Goal: Transaction & Acquisition: Purchase product/service

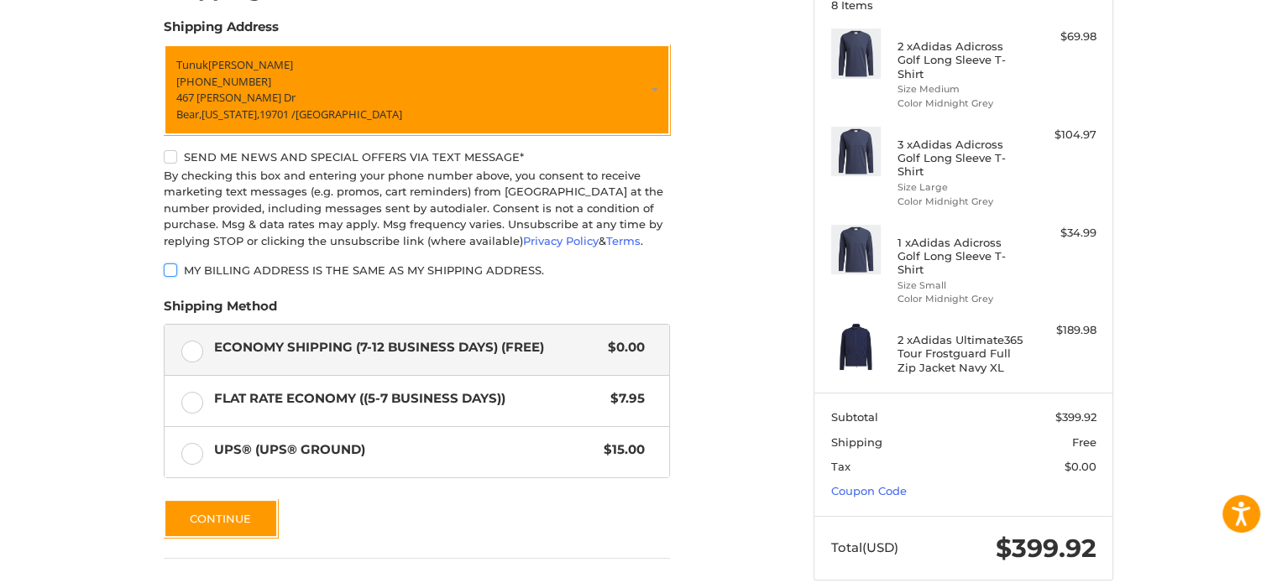
scroll to position [336, 0]
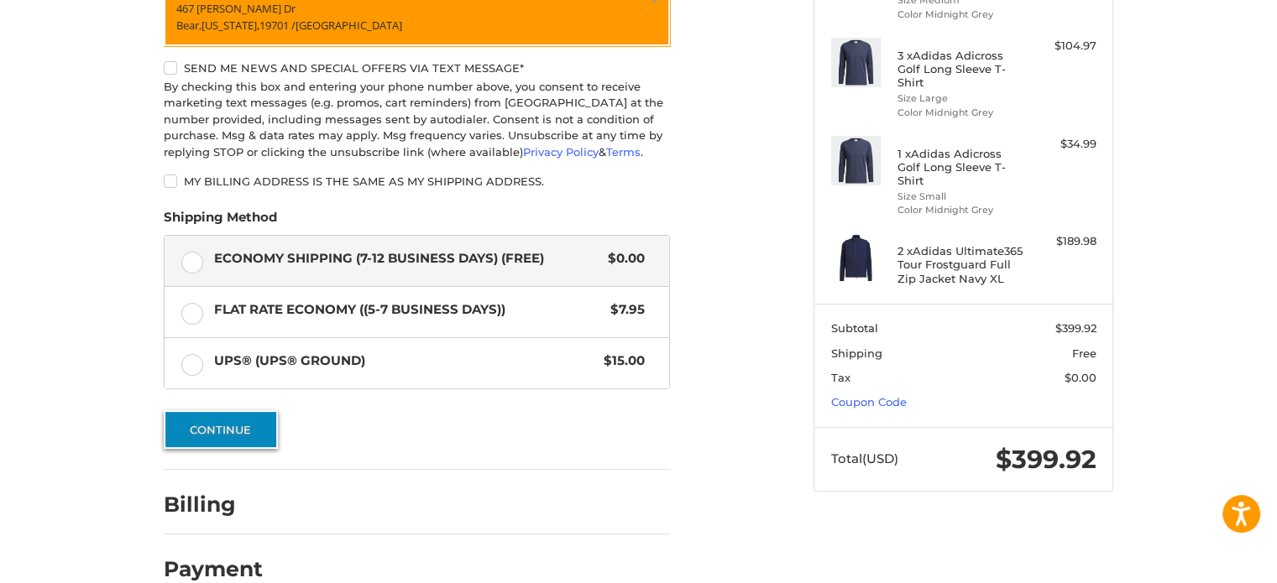
click at [191, 432] on button "Continue" at bounding box center [221, 429] width 114 height 39
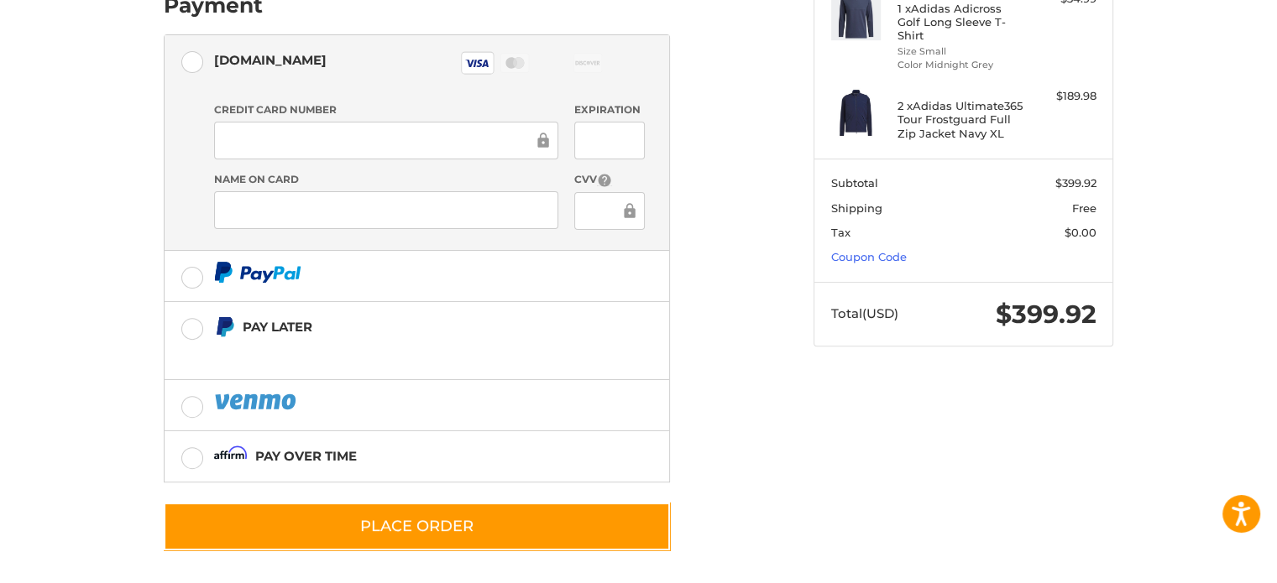
scroll to position [484, 0]
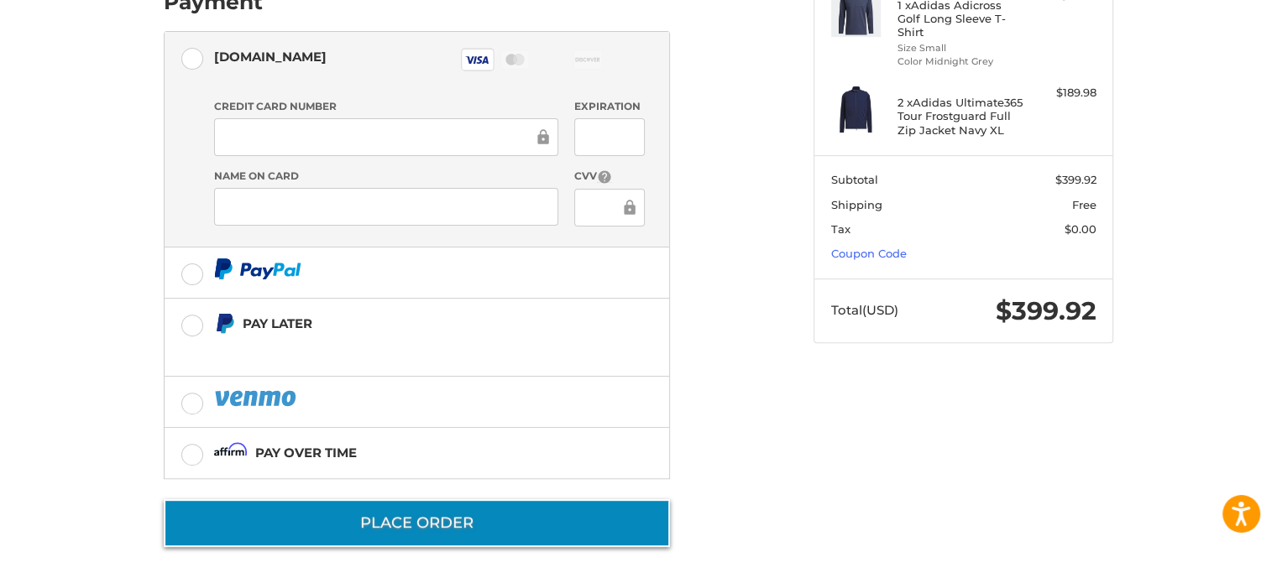
click at [467, 523] on button "Place Order" at bounding box center [417, 523] width 506 height 48
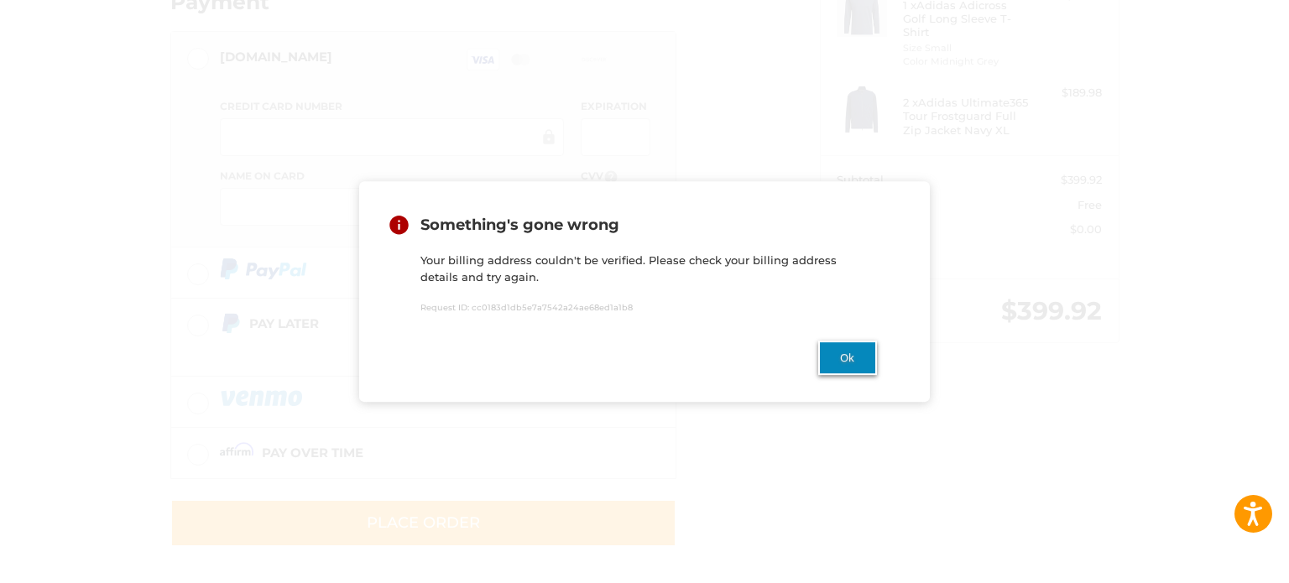
click at [833, 362] on button "Ok" at bounding box center [847, 358] width 59 height 34
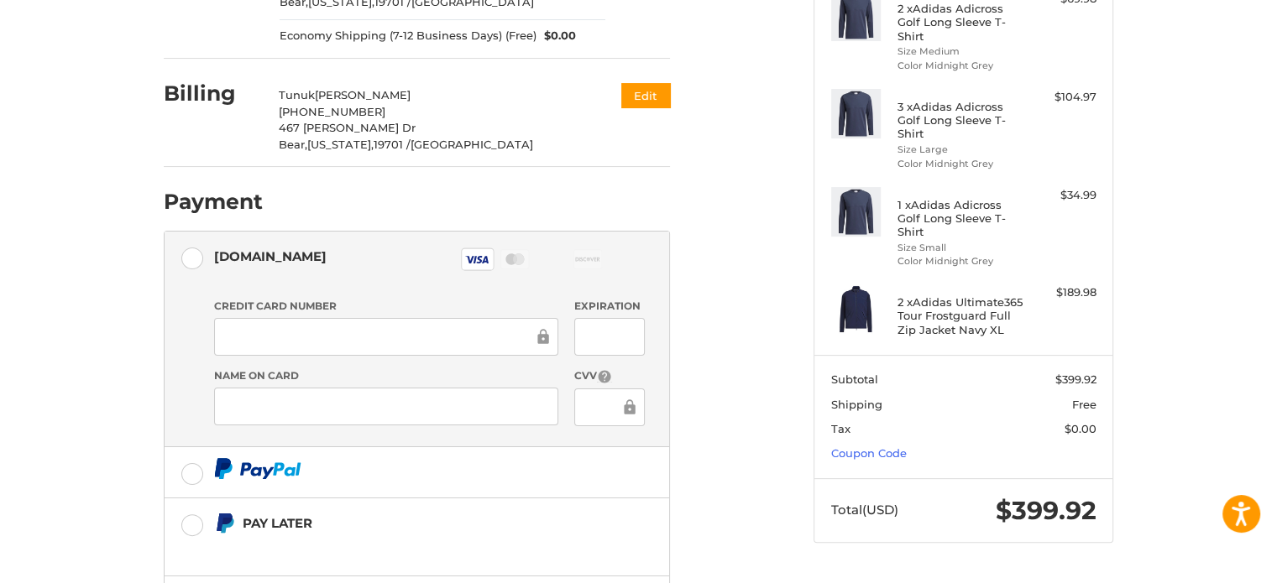
scroll to position [420, 0]
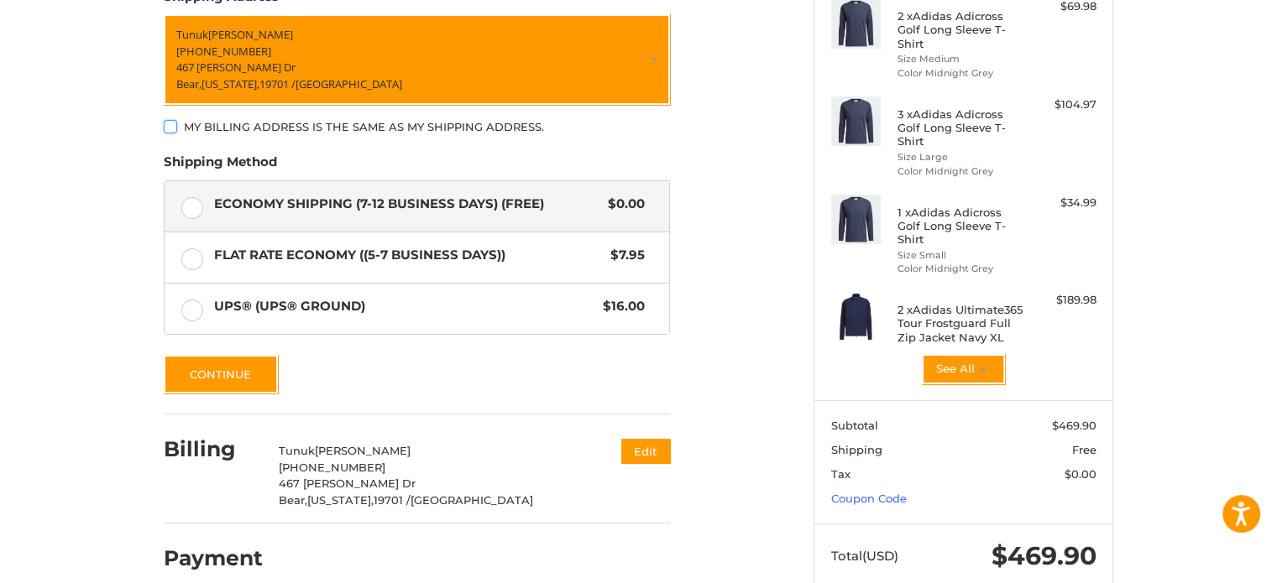
scroll to position [314, 0]
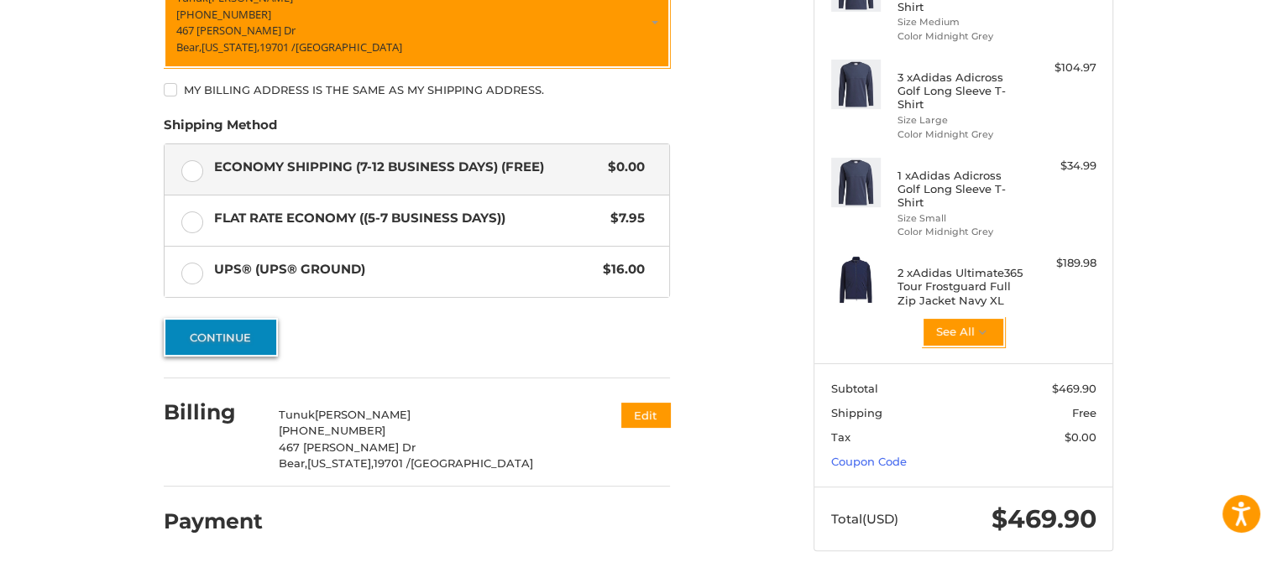
click at [209, 342] on button "Continue" at bounding box center [221, 337] width 114 height 39
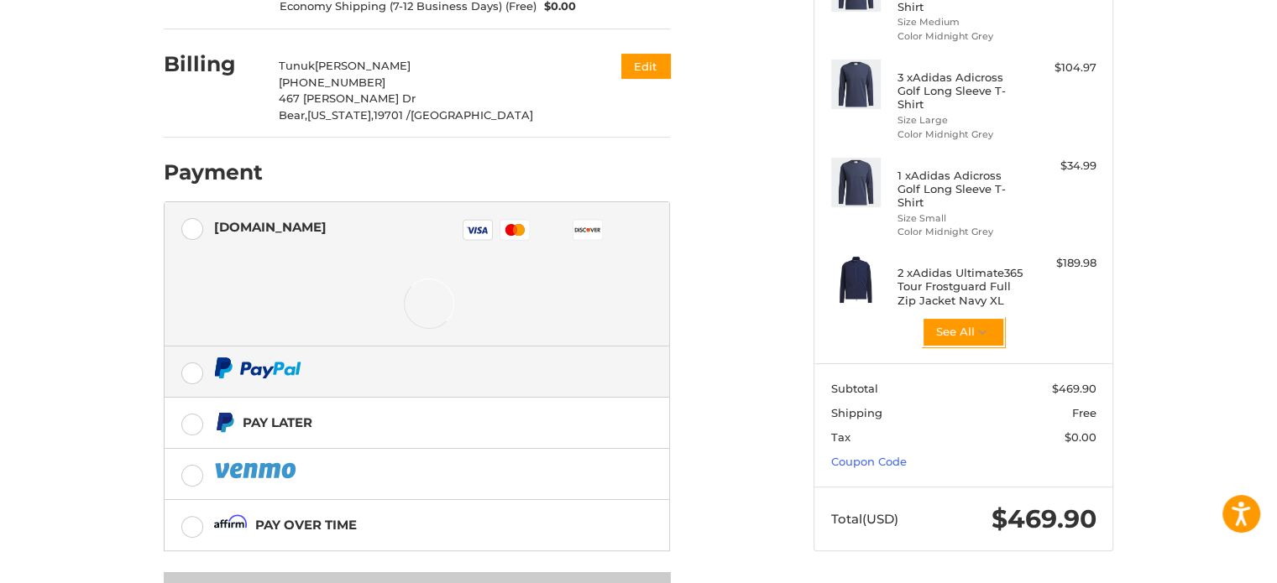
click at [327, 378] on div at bounding box center [429, 368] width 431 height 21
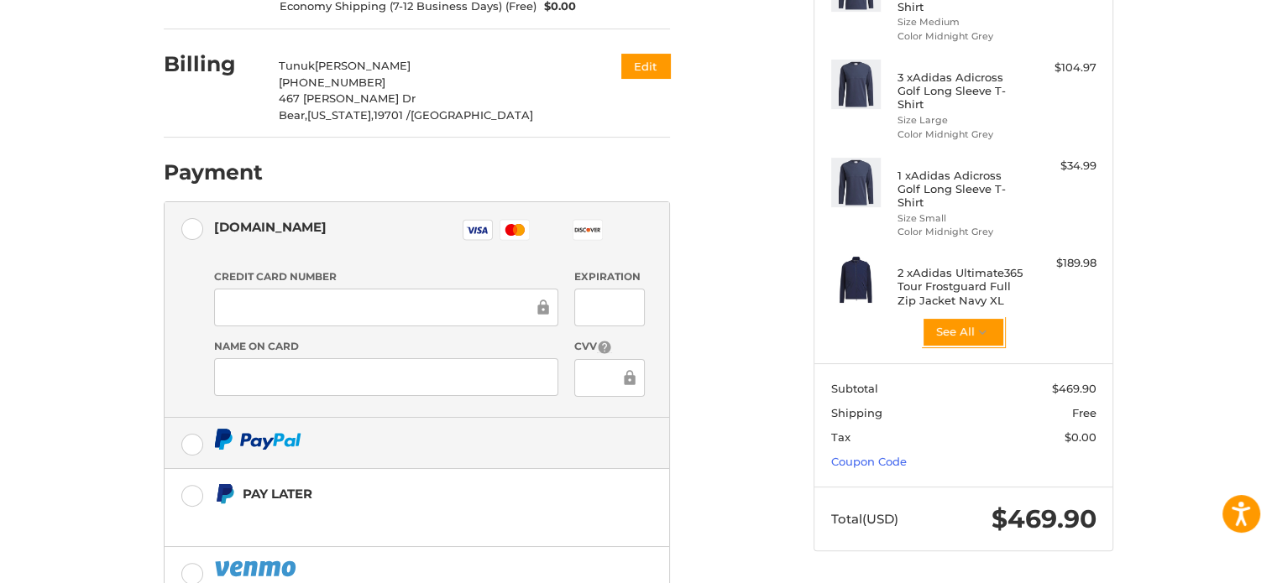
click at [195, 444] on label at bounding box center [417, 443] width 504 height 50
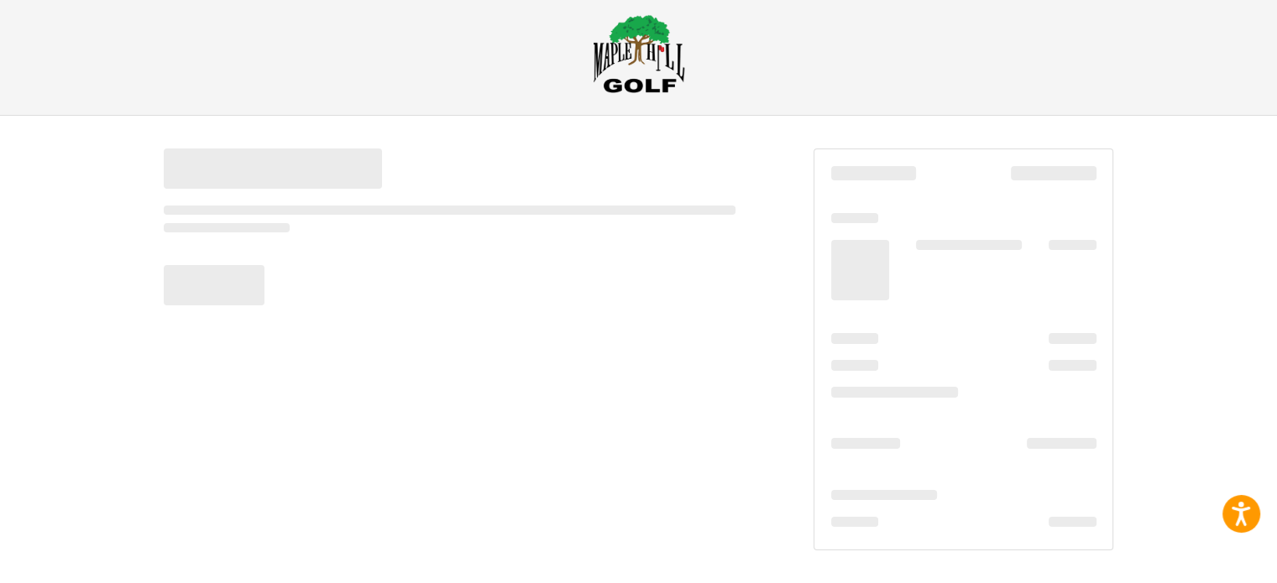
scroll to position [18, 0]
